Goal: Task Accomplishment & Management: Manage account settings

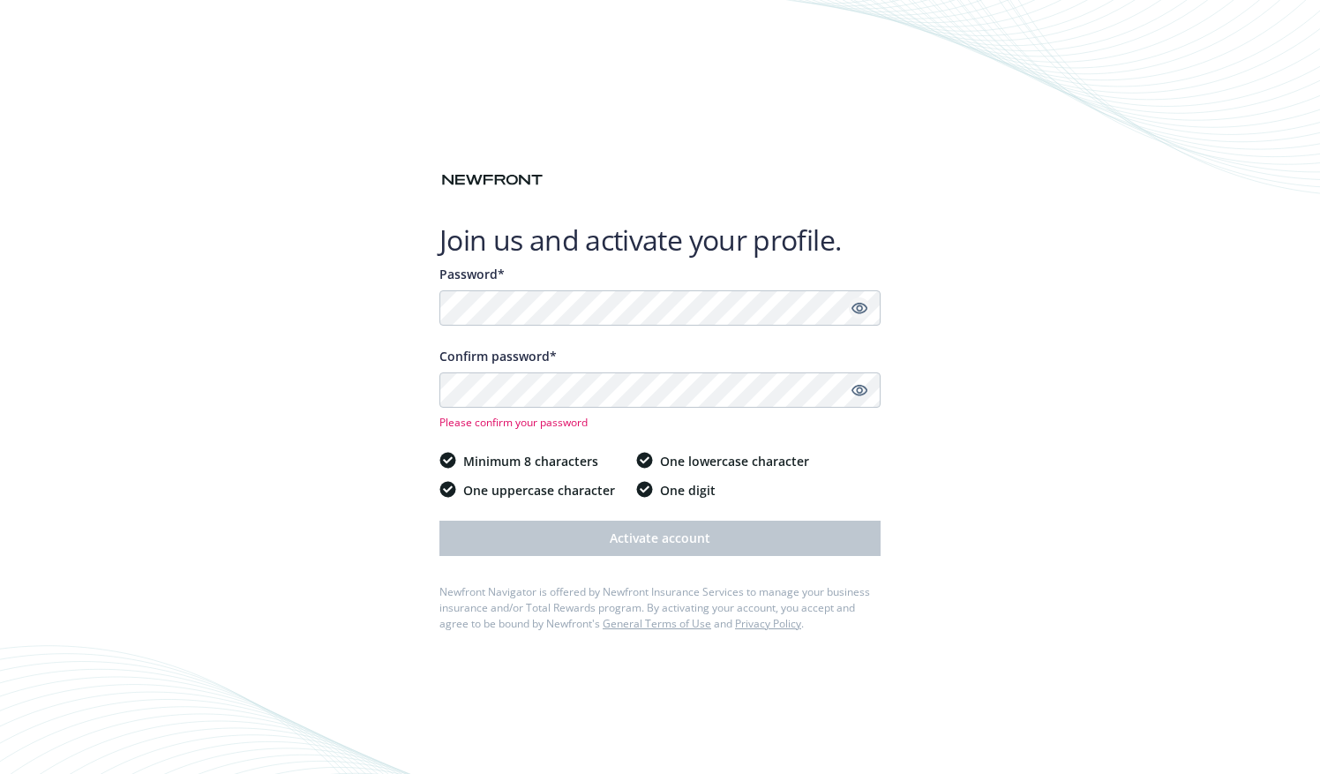
click at [861, 311] on icon "Show password" at bounding box center [859, 308] width 16 height 11
click at [641, 372] on div "Confirm password* Please confirm your password" at bounding box center [659, 388] width 441 height 83
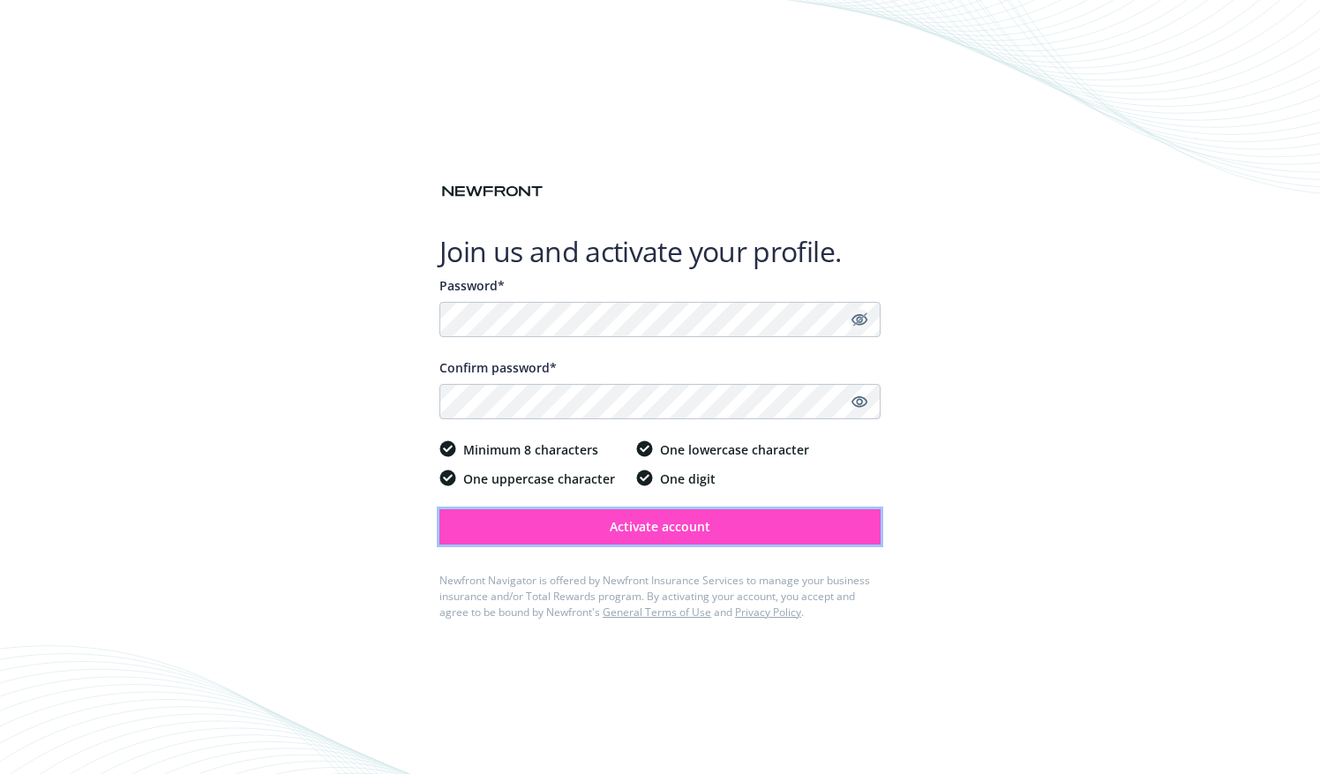
click at [633, 524] on span "Activate account" at bounding box center [660, 526] width 101 height 17
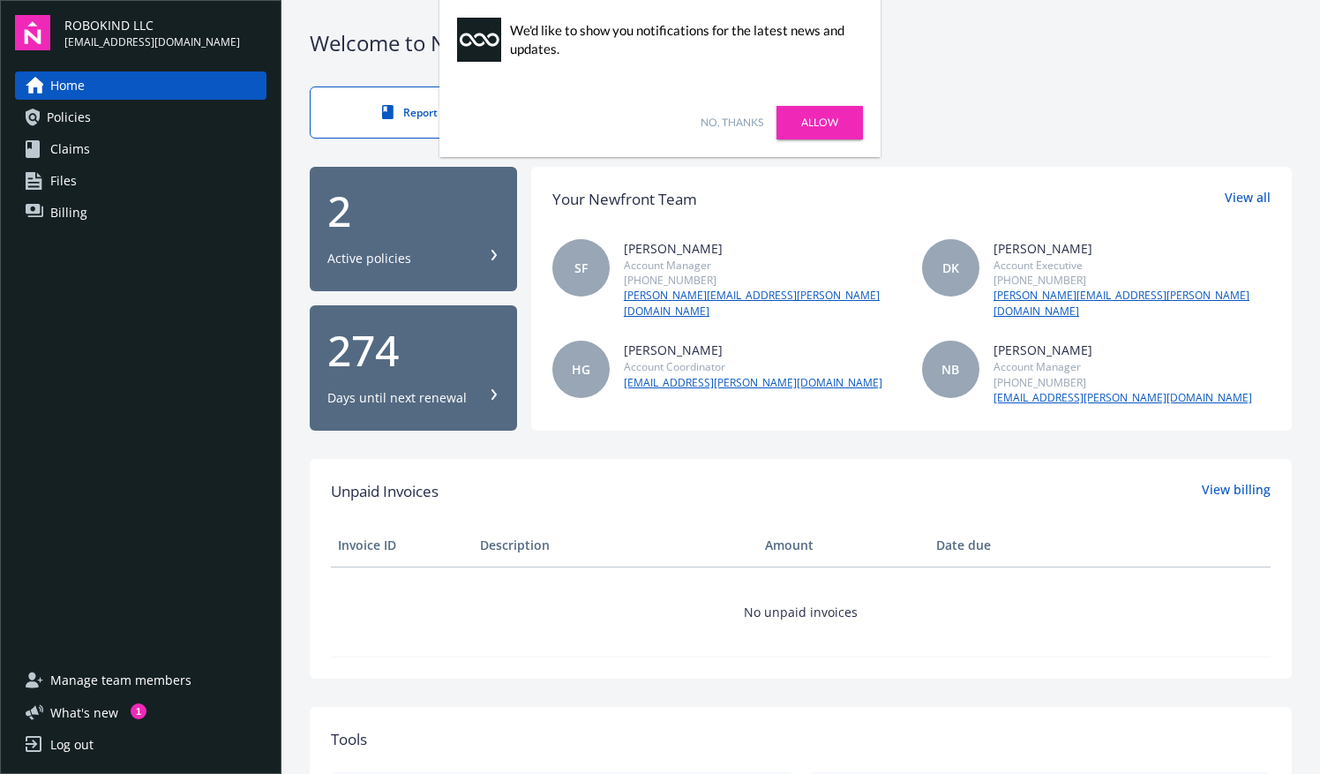
click at [741, 118] on link "No, thanks" at bounding box center [732, 123] width 63 height 16
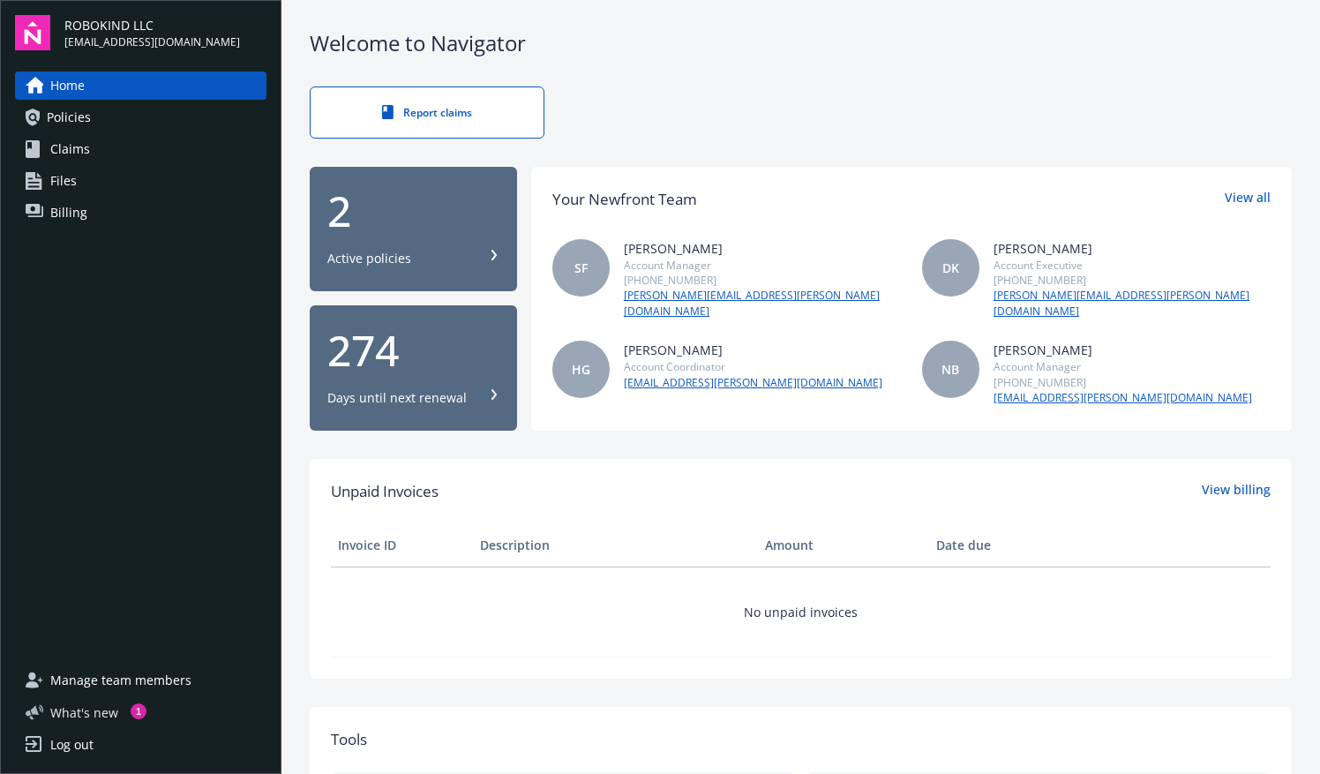
click at [94, 718] on span "What ' s new" at bounding box center [84, 712] width 68 height 19
click at [75, 122] on span "Policies" at bounding box center [69, 117] width 44 height 28
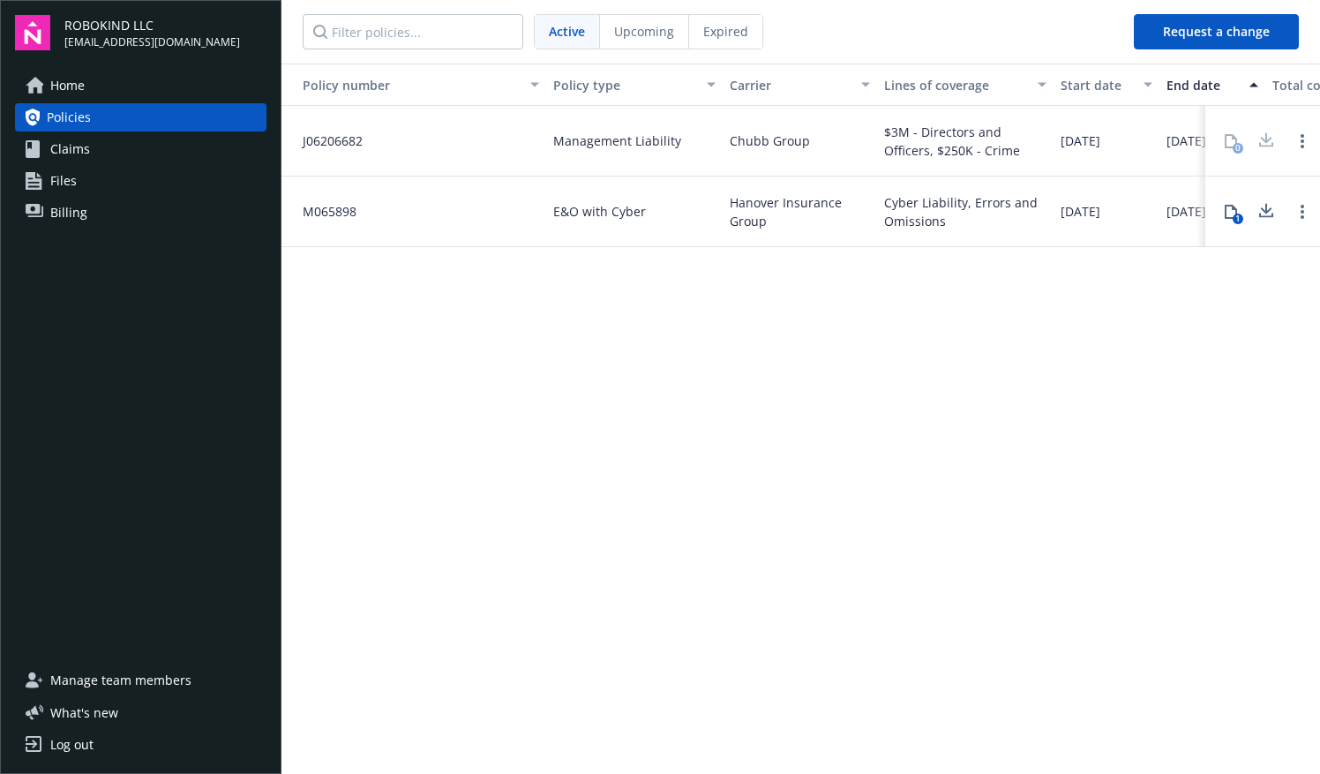
click at [92, 159] on link "Claims" at bounding box center [140, 149] width 251 height 28
